Goal: Information Seeking & Learning: Get advice/opinions

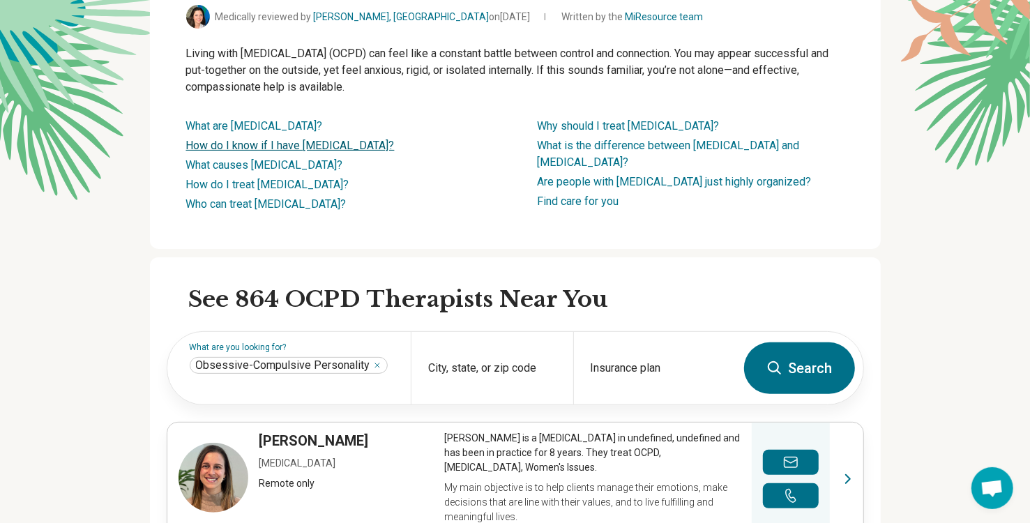
scroll to position [232, 0]
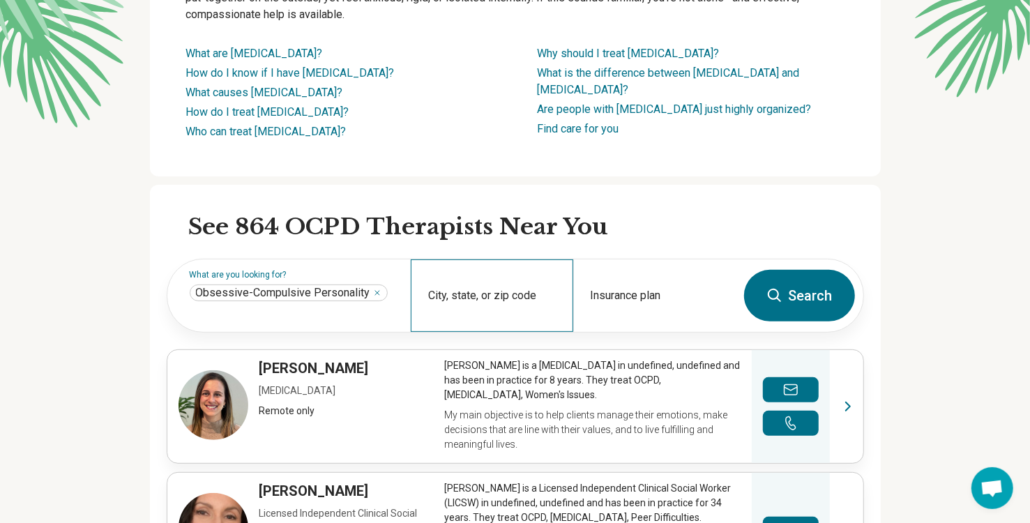
click at [495, 320] on div "City, state, or zip code" at bounding box center [492, 295] width 163 height 73
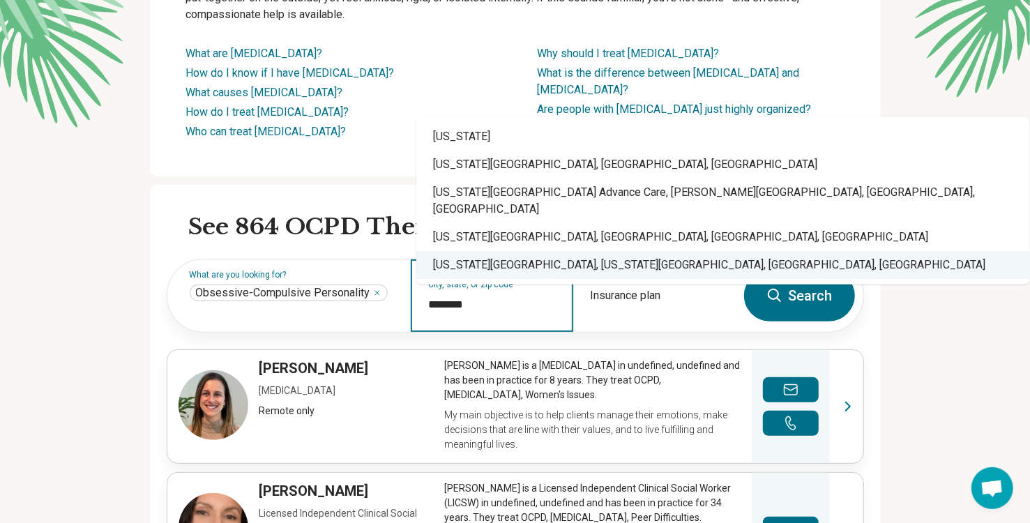
type input "********"
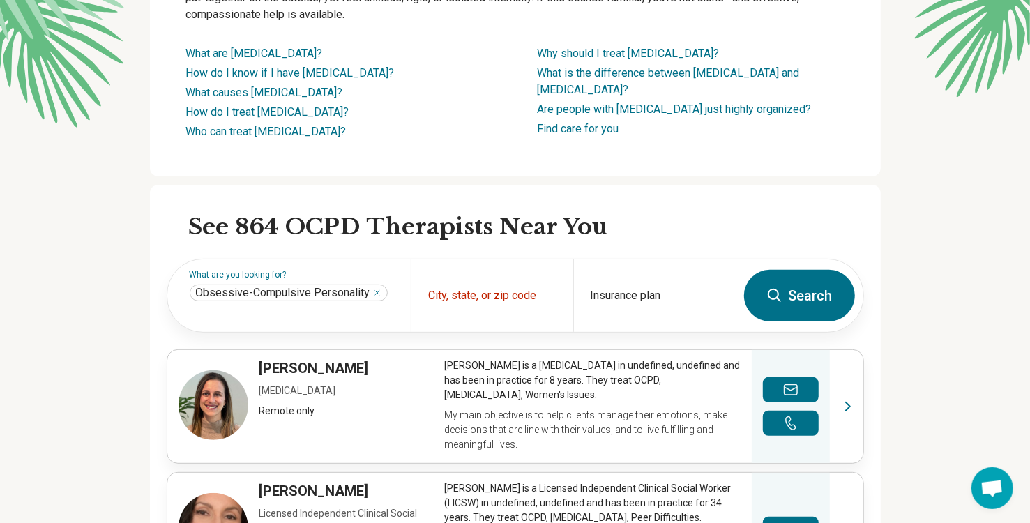
click at [806, 322] on button "Search" at bounding box center [799, 296] width 111 height 52
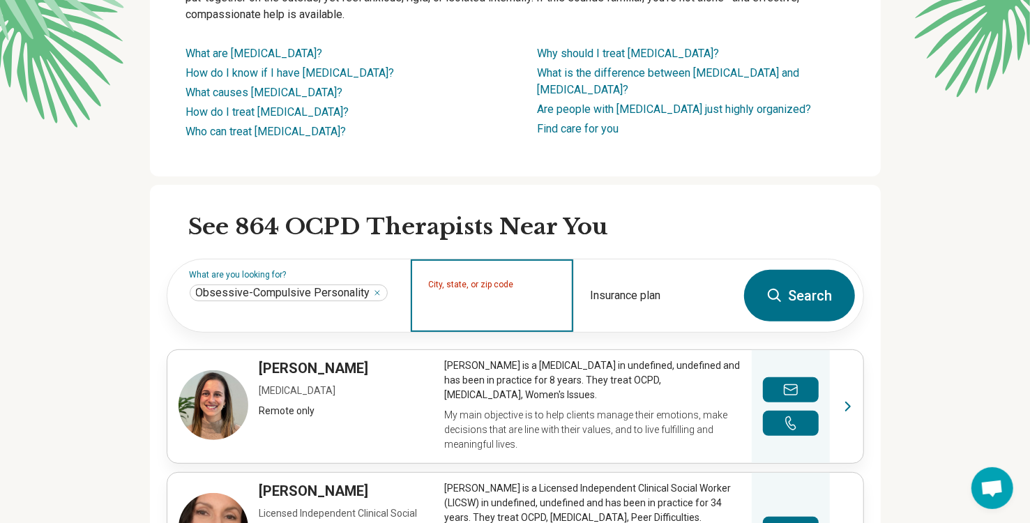
click at [471, 313] on input "City, state, or zip code" at bounding box center [492, 304] width 128 height 17
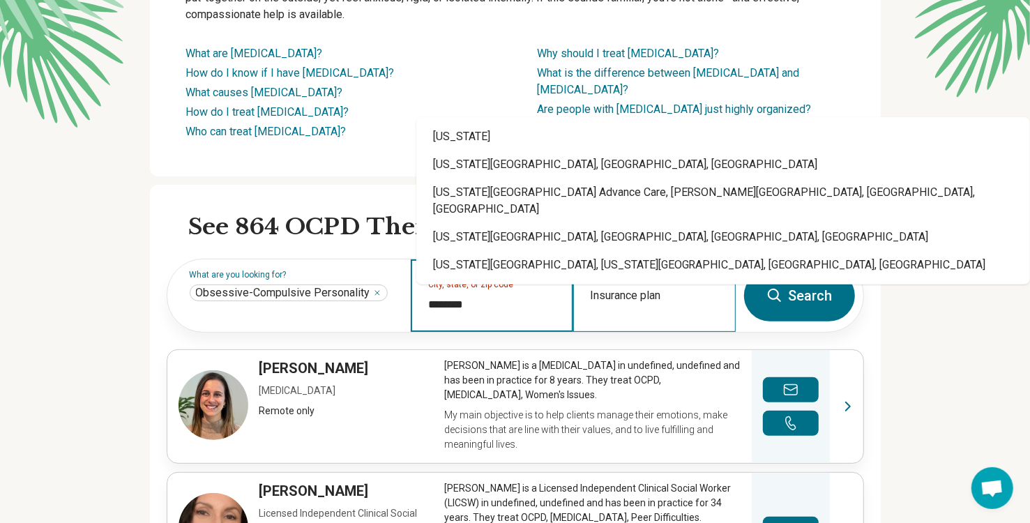
type input "********"
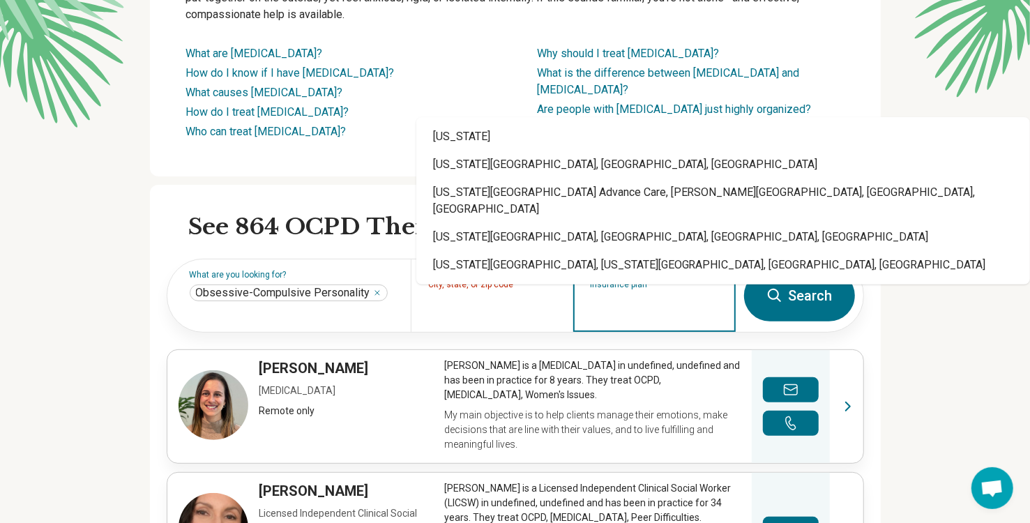
click at [654, 313] on input "Insurance plan" at bounding box center [655, 304] width 128 height 17
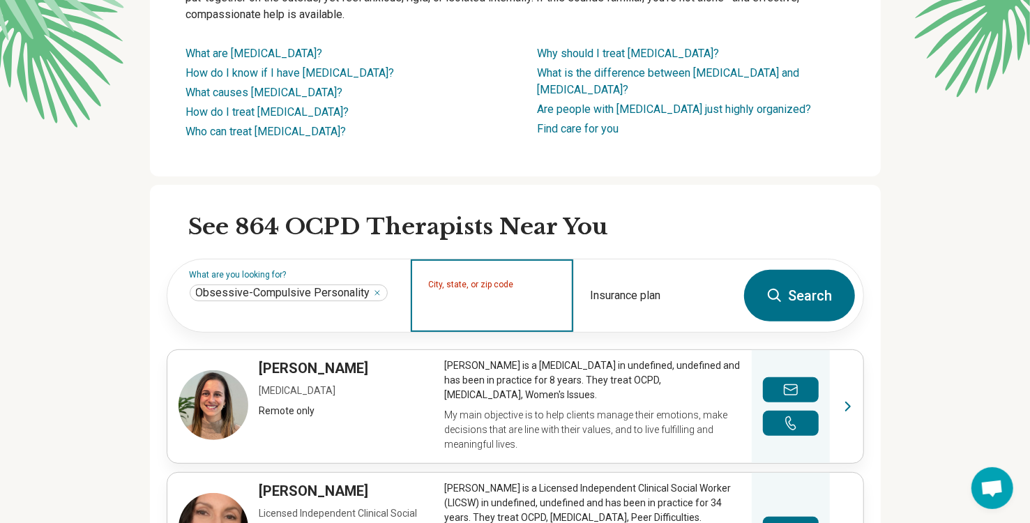
click at [515, 313] on input "City, state, or zip code" at bounding box center [492, 304] width 128 height 17
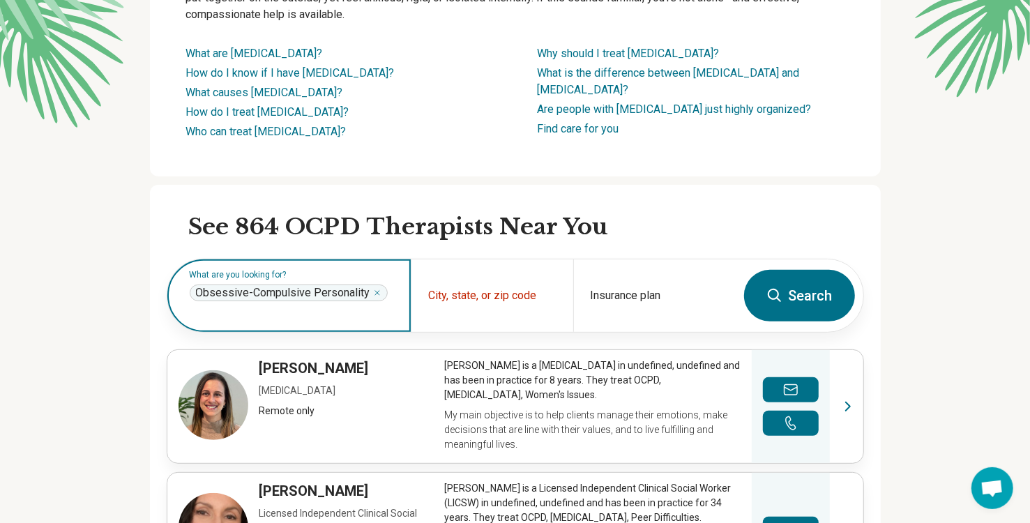
click at [360, 300] on span "Obsessive-Compulsive Personality" at bounding box center [283, 293] width 174 height 14
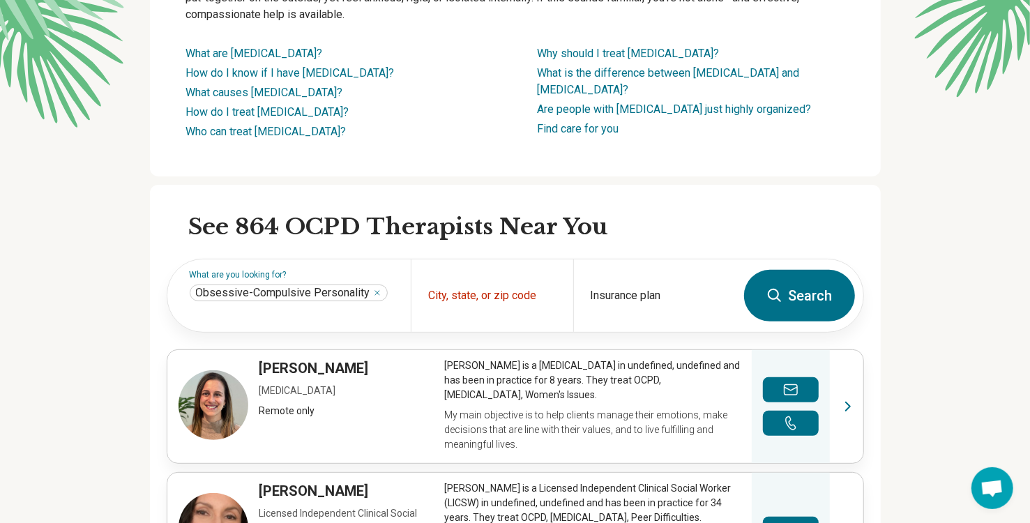
click at [833, 322] on button "Search" at bounding box center [799, 296] width 111 height 52
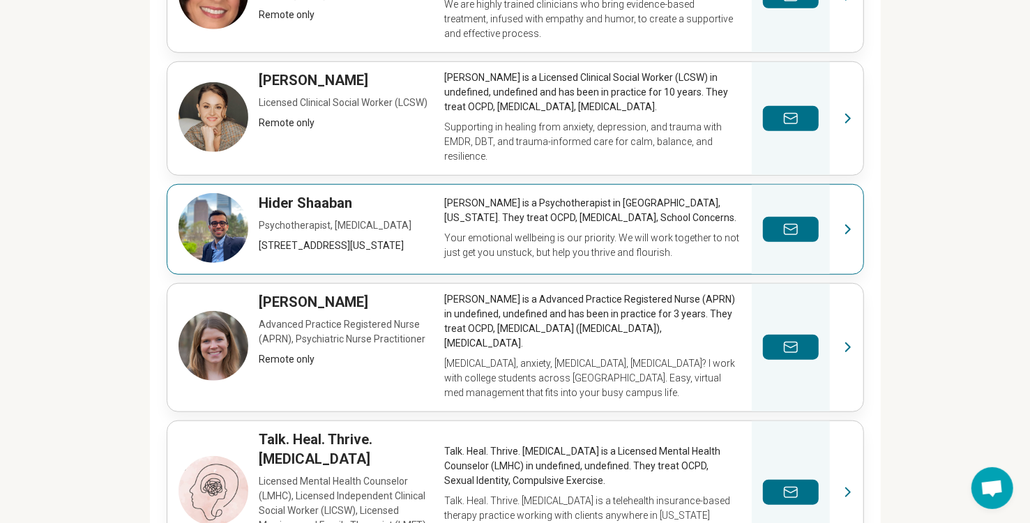
scroll to position [930, 0]
